Goal: Transaction & Acquisition: Obtain resource

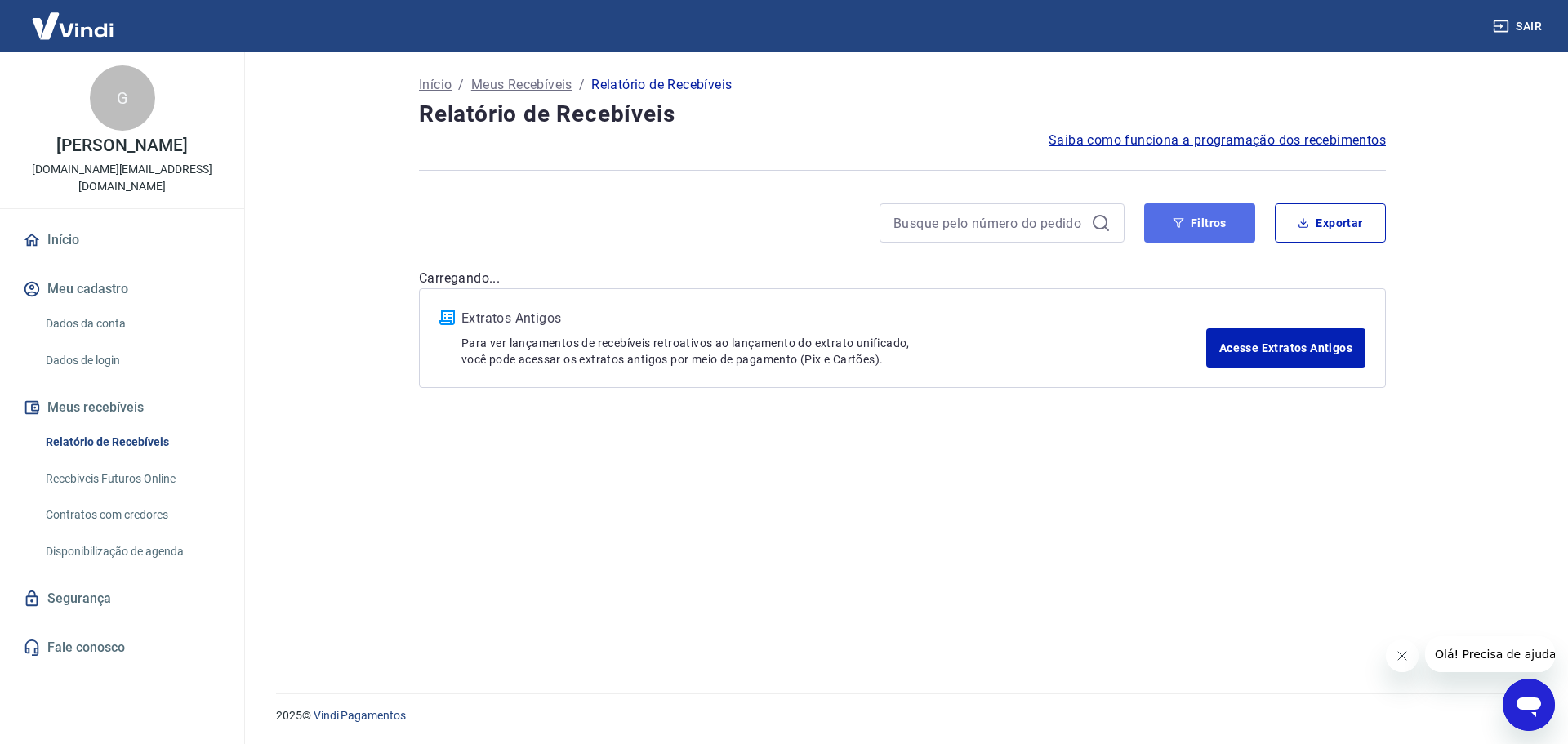
click at [1239, 218] on button "Filtros" at bounding box center [1200, 222] width 112 height 39
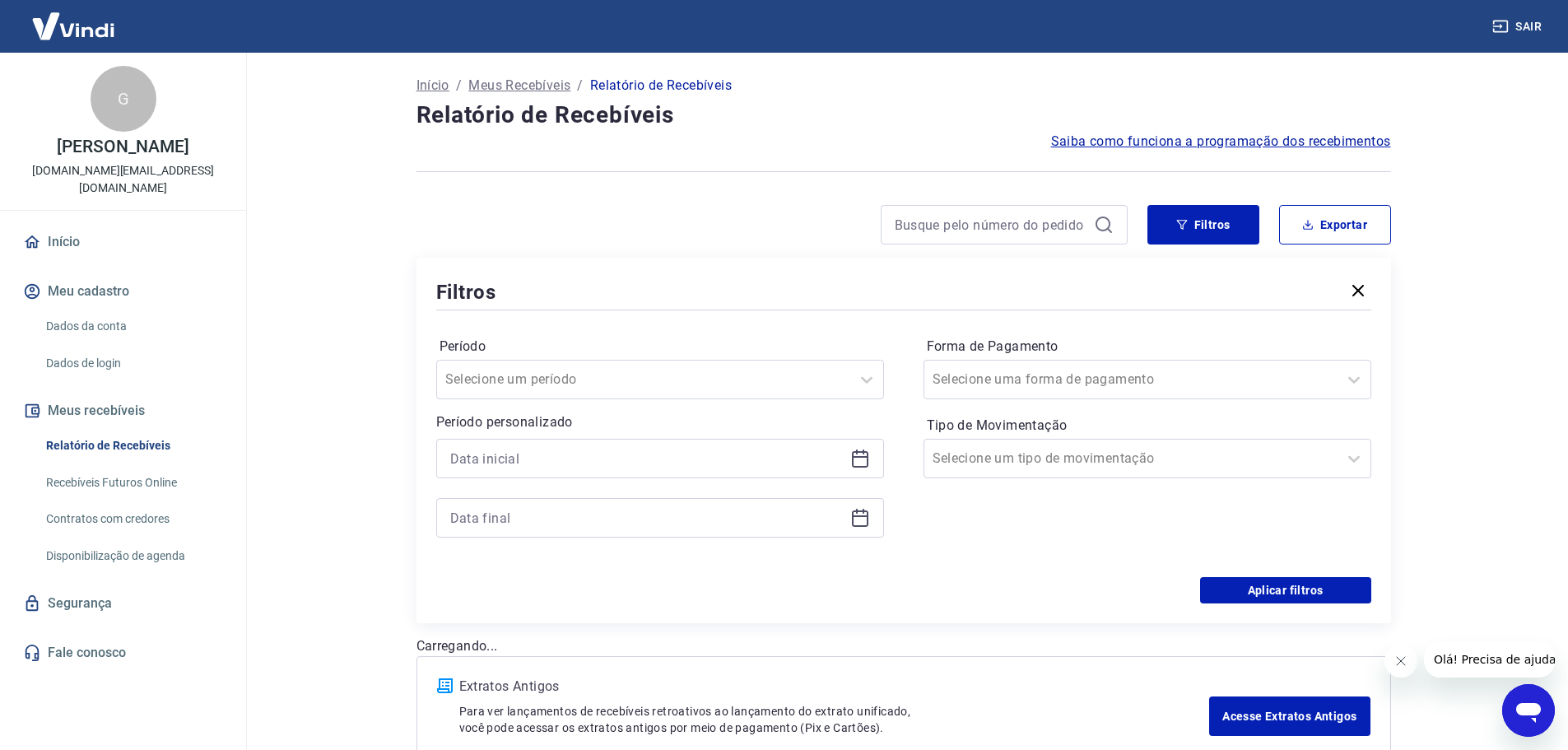
click at [716, 483] on div at bounding box center [661, 487] width 448 height 99
click at [719, 470] on input at bounding box center [647, 458] width 393 height 25
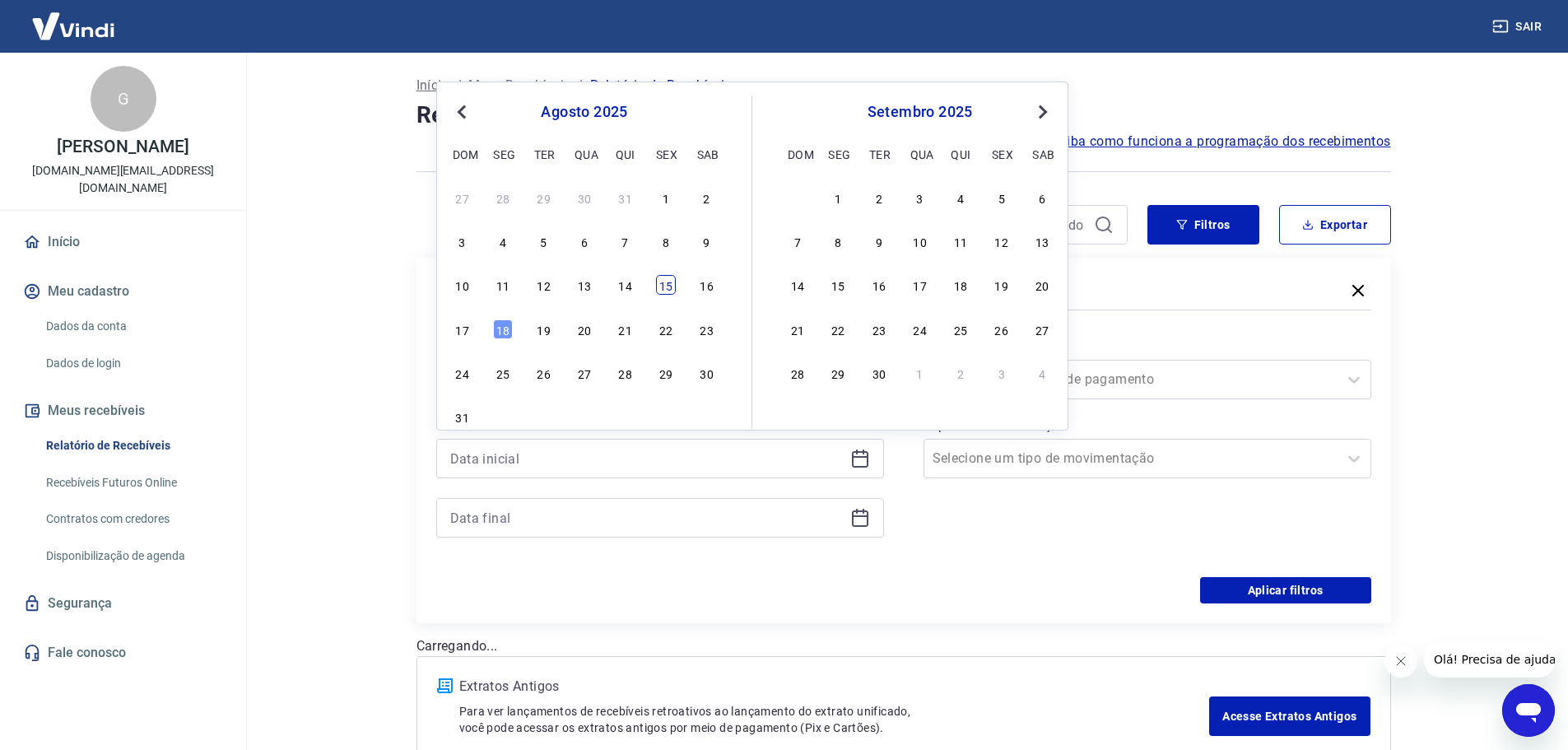
click at [673, 295] on div "10 11 12 13 14 15 16" at bounding box center [584, 286] width 268 height 24
click at [674, 274] on div "10 11 12 13 14 15 16" at bounding box center [584, 286] width 268 height 24
click at [660, 288] on div "15" at bounding box center [665, 284] width 19 height 19
type input "[DATE]"
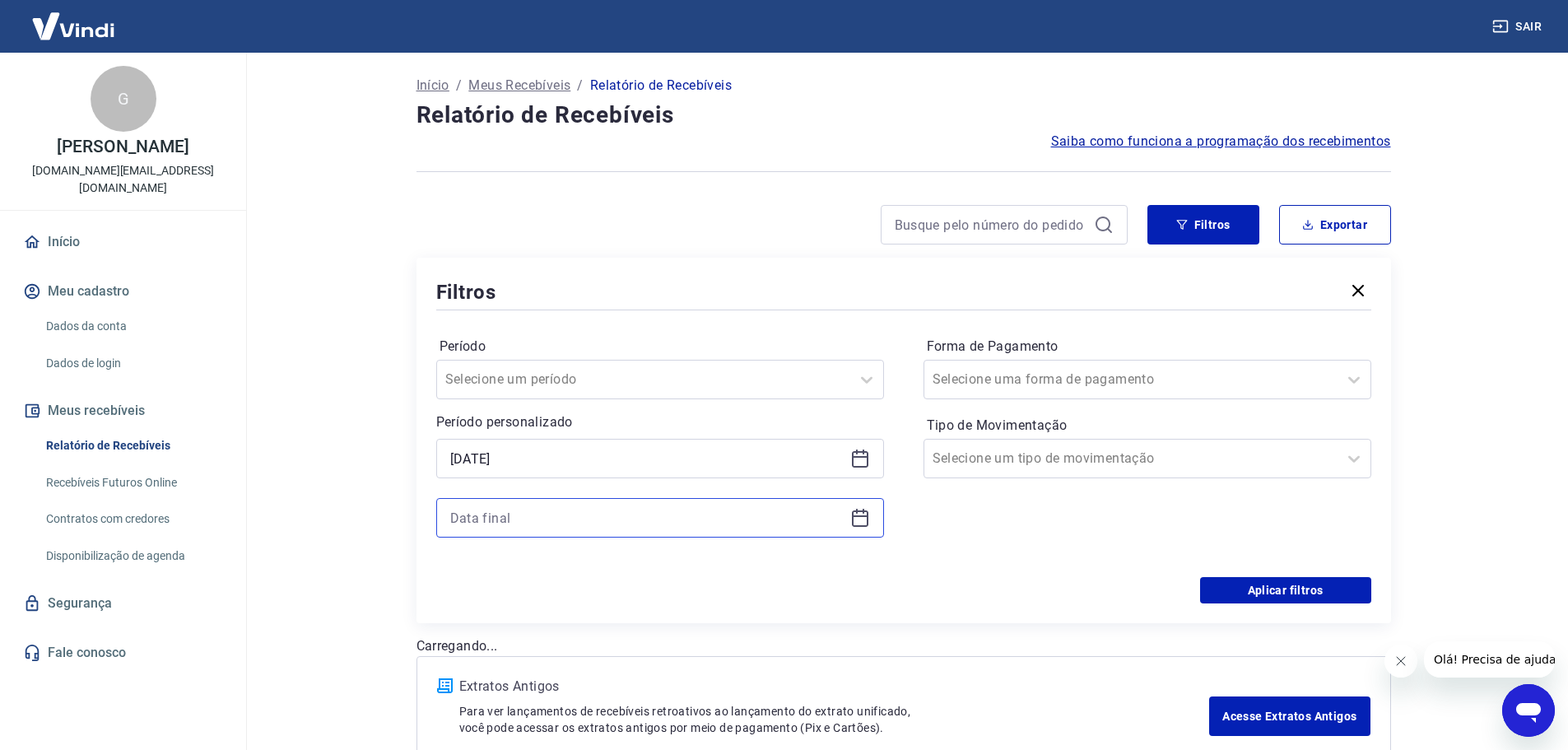
click at [586, 507] on input at bounding box center [647, 518] width 393 height 25
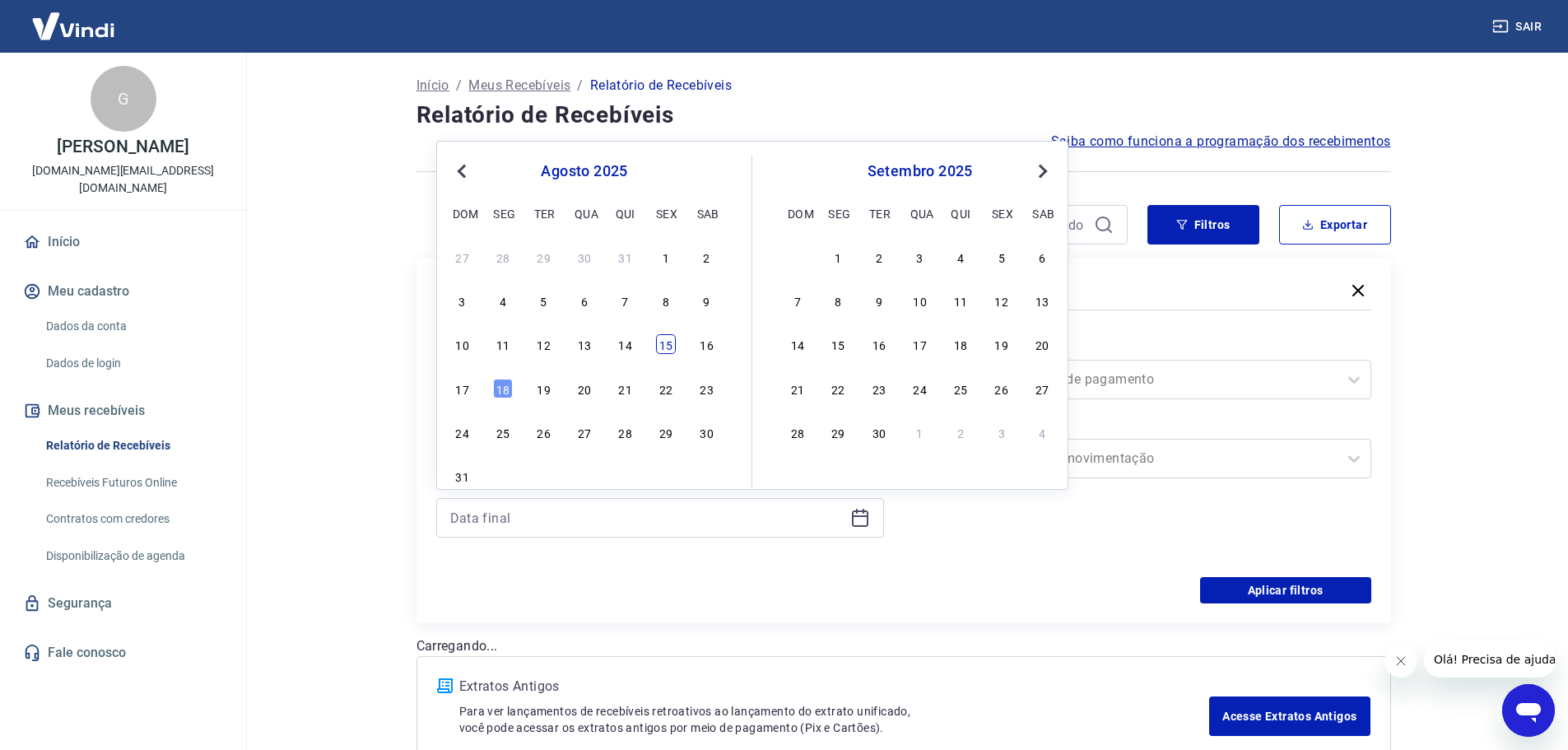
click at [661, 339] on div "15" at bounding box center [665, 344] width 19 height 19
type input "[DATE]"
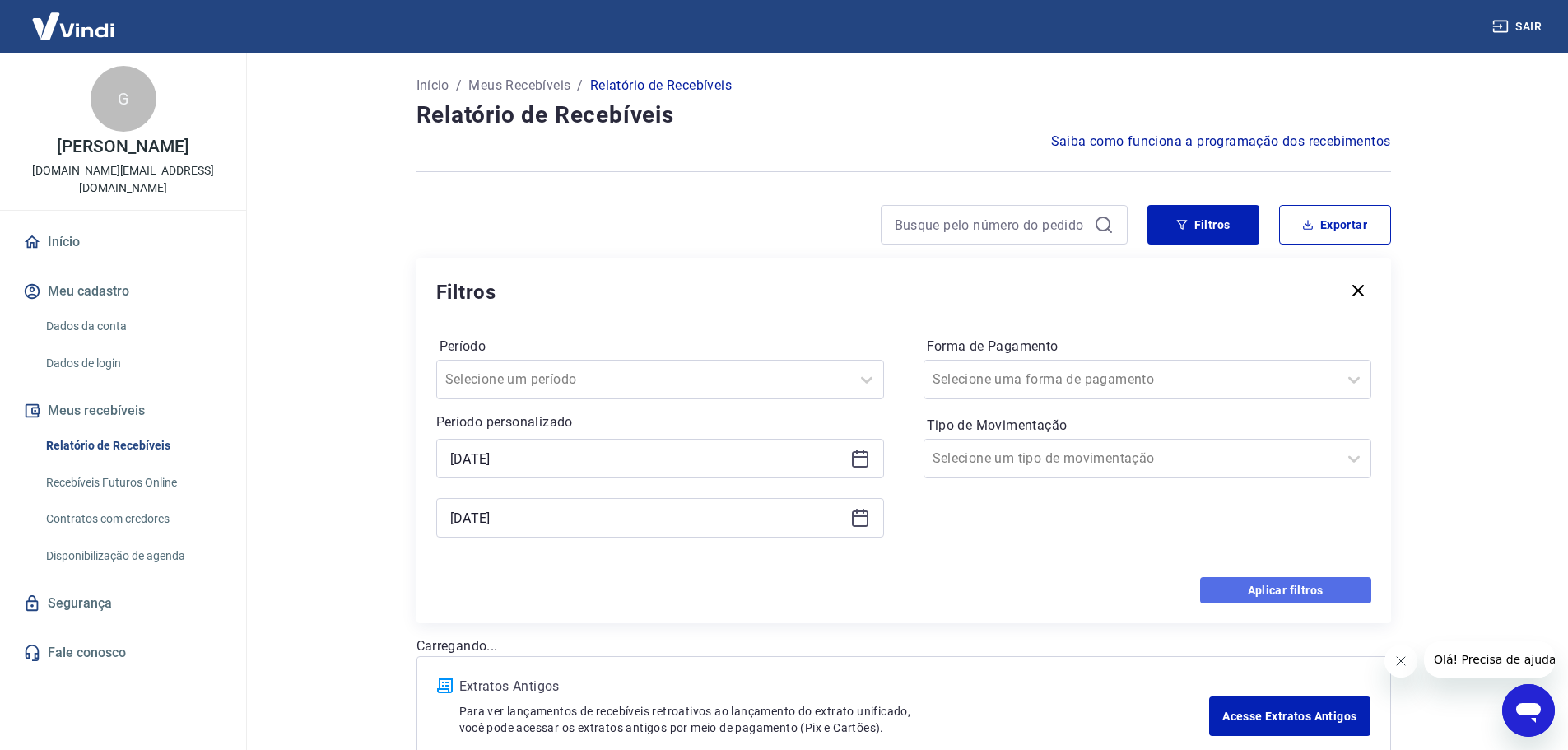
click at [1285, 582] on button "Aplicar filtros" at bounding box center [1286, 590] width 171 height 27
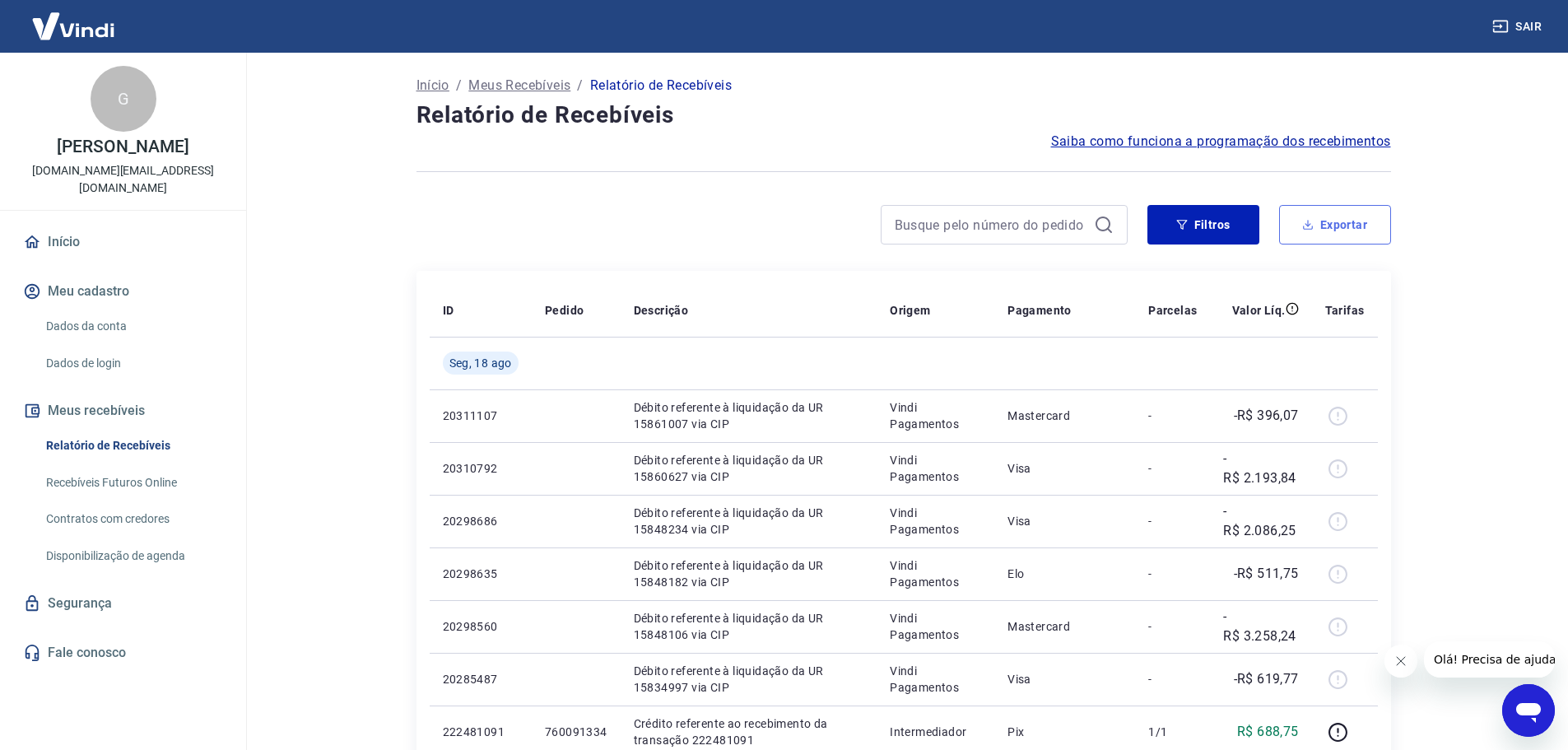
click at [1317, 217] on button "Exportar" at bounding box center [1335, 224] width 112 height 40
type input "[DATE]"
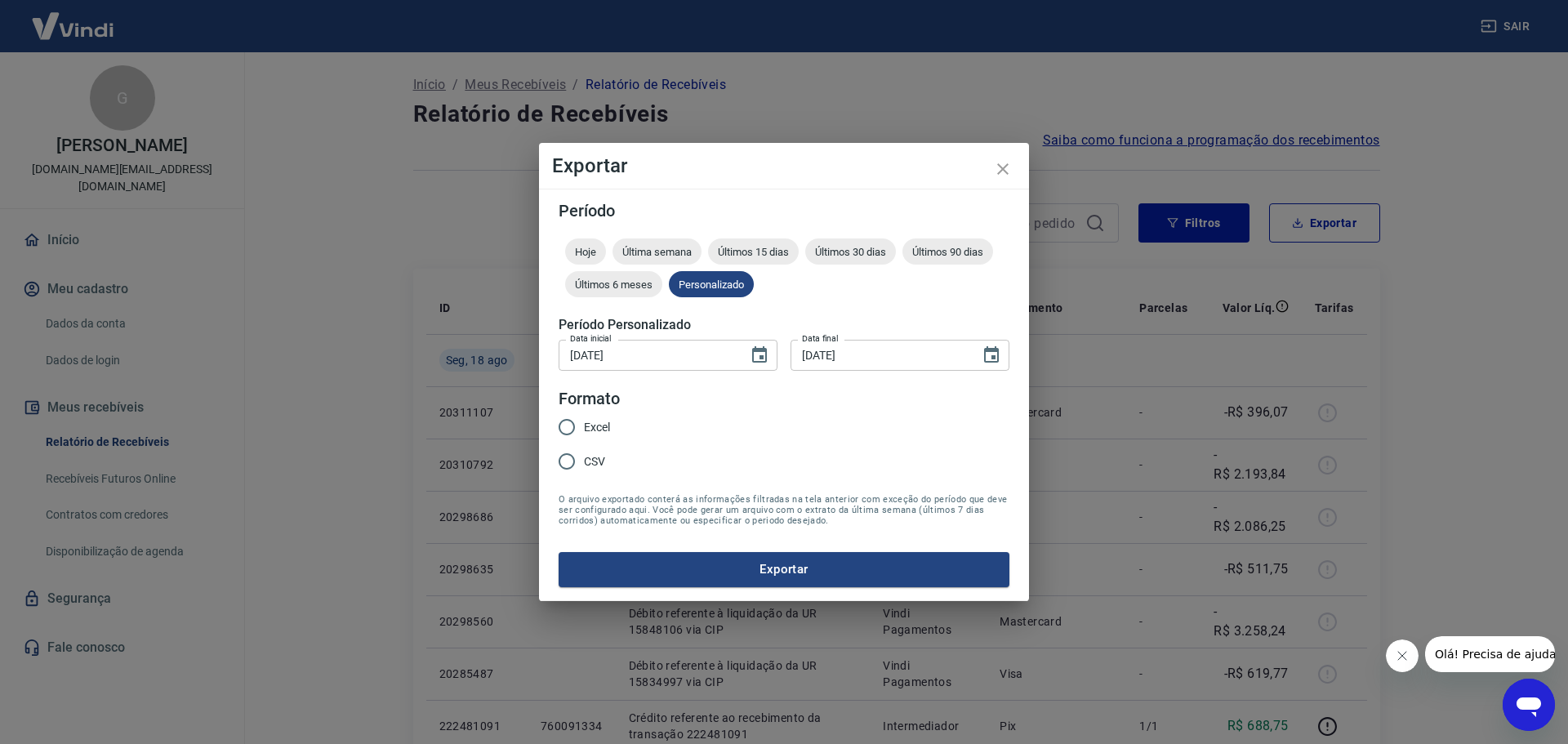
click at [606, 429] on span "Excel" at bounding box center [597, 427] width 27 height 17
click at [584, 429] on input "Excel" at bounding box center [567, 428] width 35 height 35
radio input "true"
click at [742, 558] on button "Exportar" at bounding box center [784, 569] width 451 height 35
